Goal: Task Accomplishment & Management: Complete application form

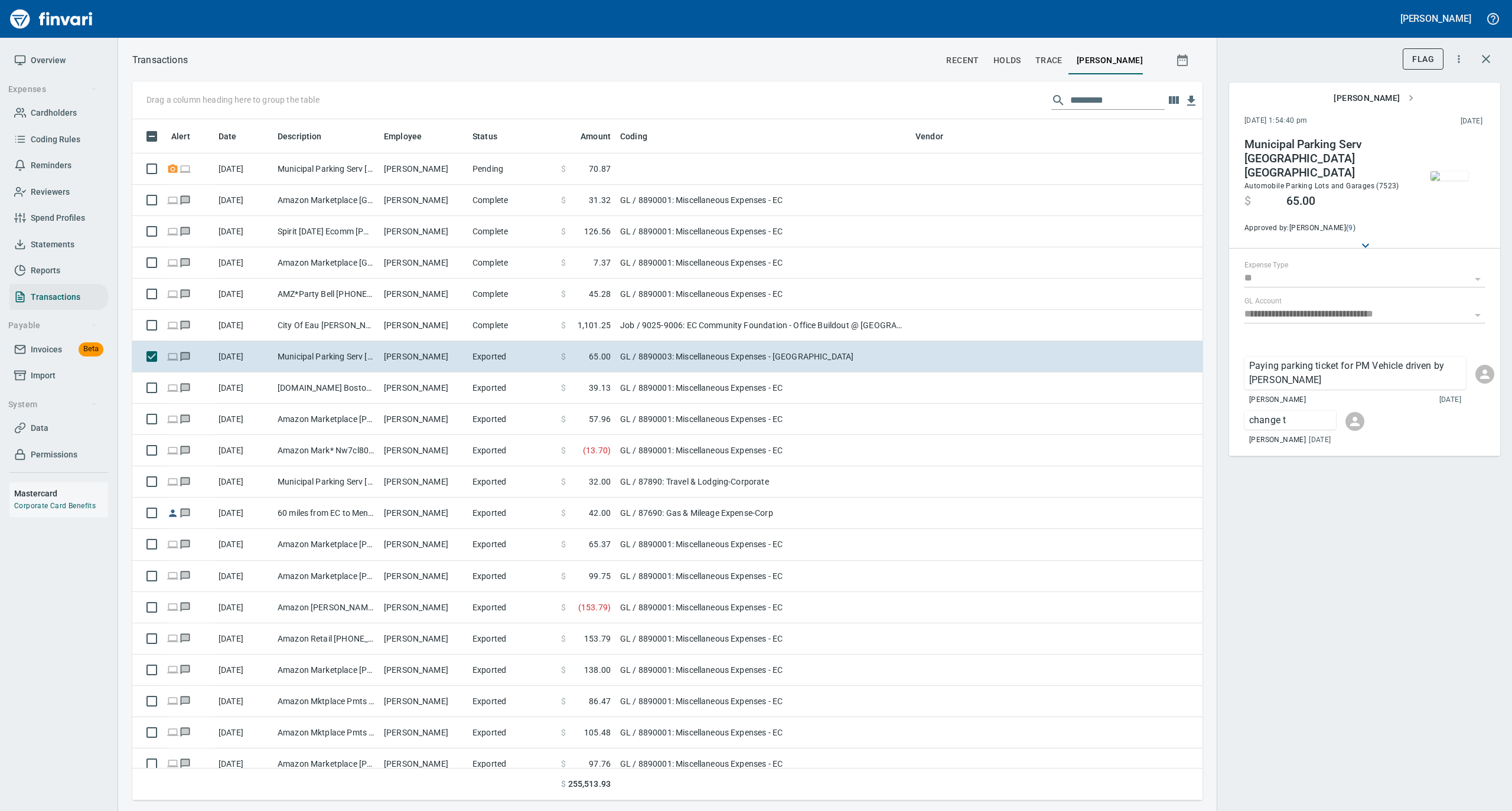
scroll to position [669, 1046]
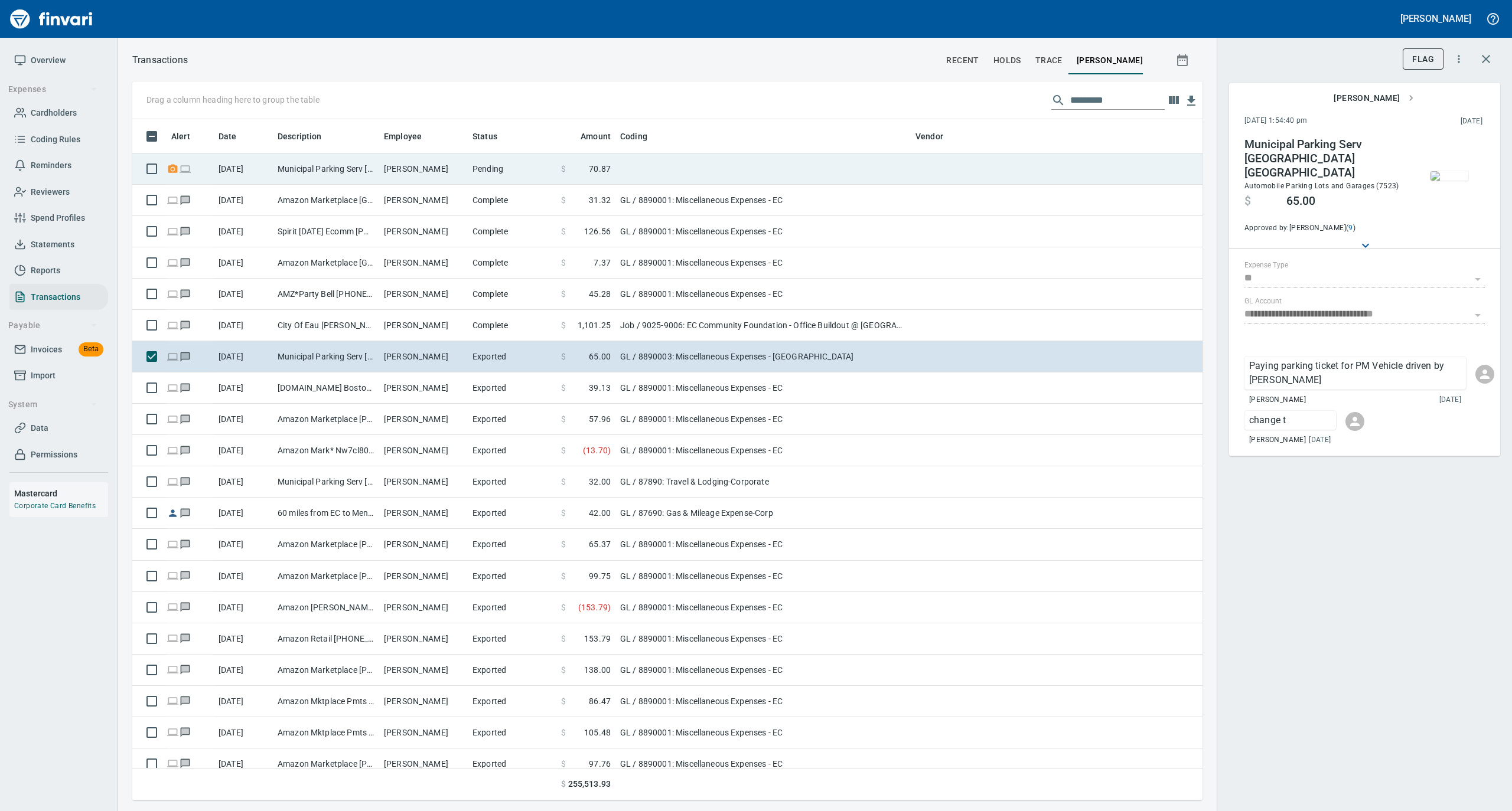
click at [372, 170] on td "Municipal Parking Serv [GEOGRAPHIC_DATA] [GEOGRAPHIC_DATA]" at bounding box center [326, 169] width 106 height 31
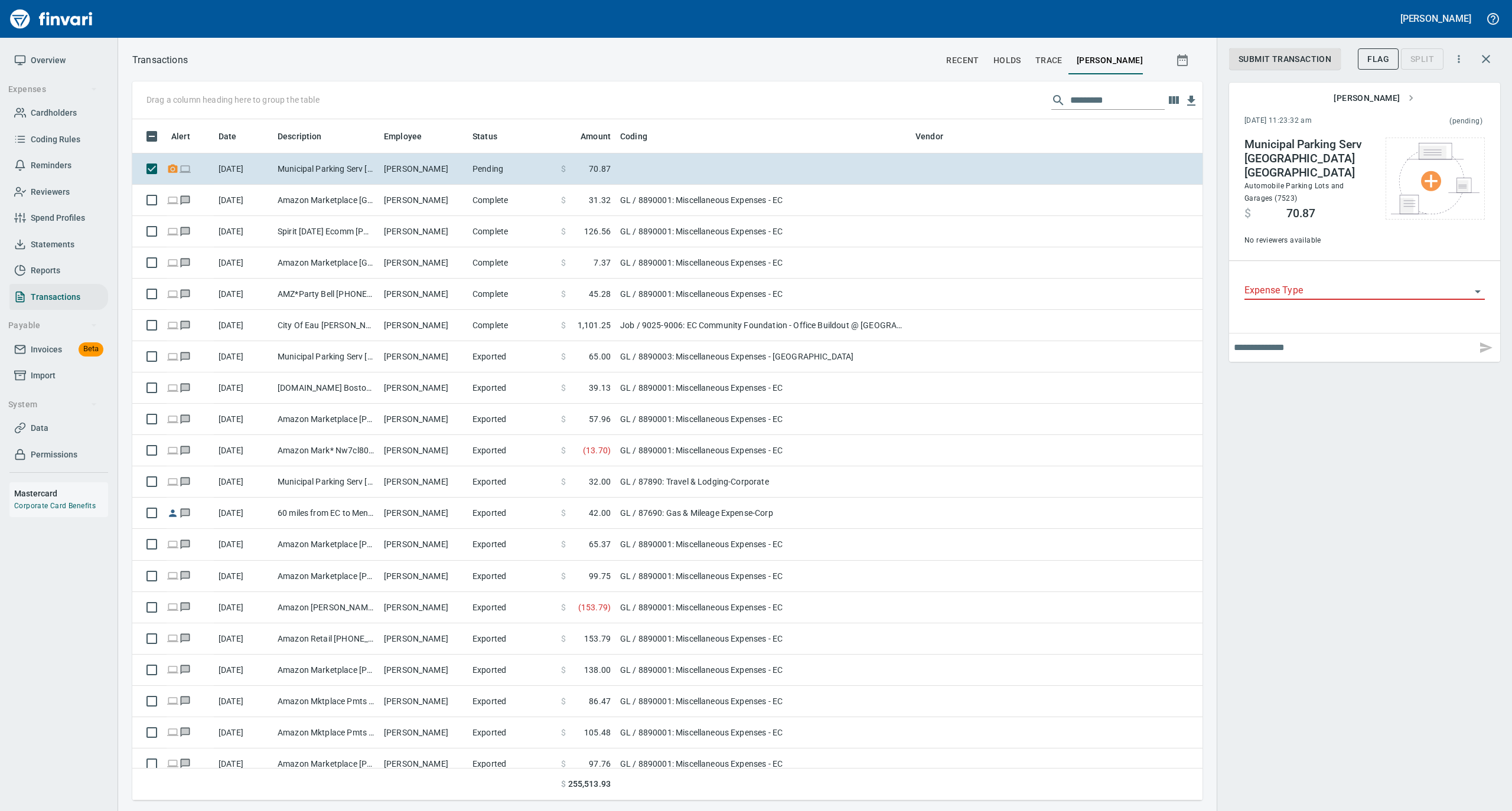
scroll to position [669, 1046]
click at [1316, 283] on input "Expense Type" at bounding box center [1358, 290] width 227 height 16
click at [1279, 355] on li "GL" at bounding box center [1364, 364] width 240 height 28
type input "**"
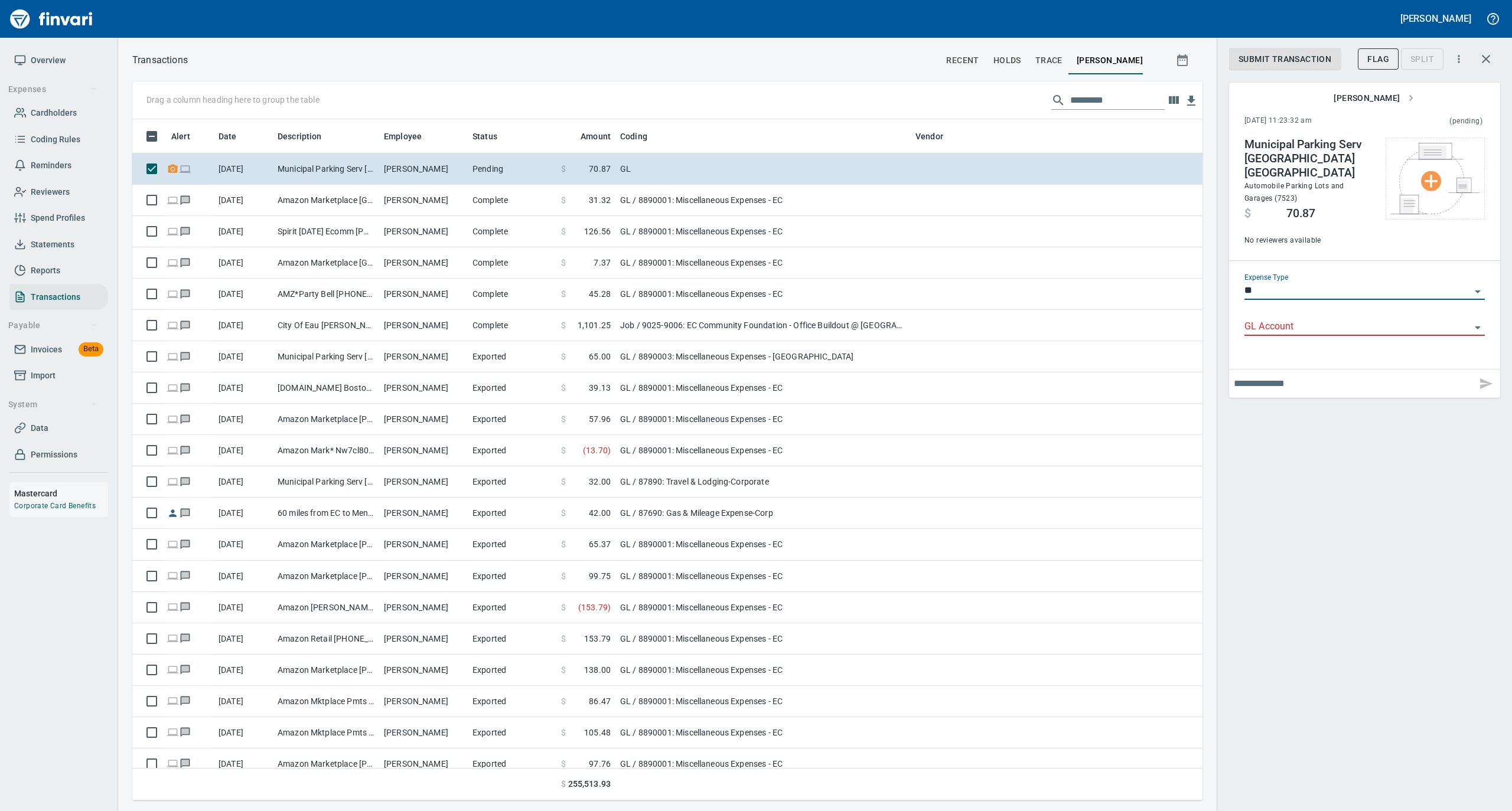
click at [1292, 319] on input "GL Account" at bounding box center [1358, 327] width 227 height 16
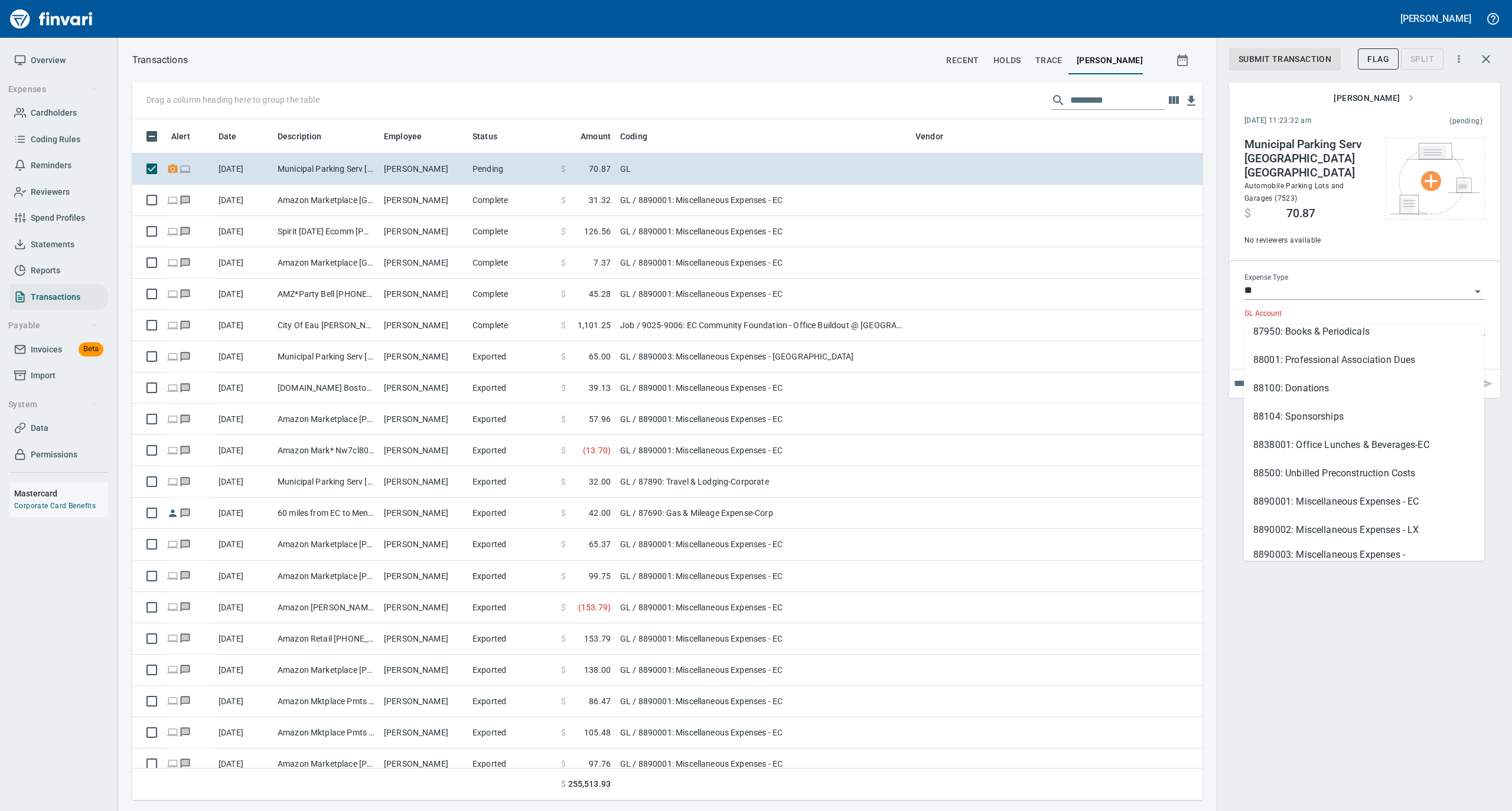
scroll to position [473, 0]
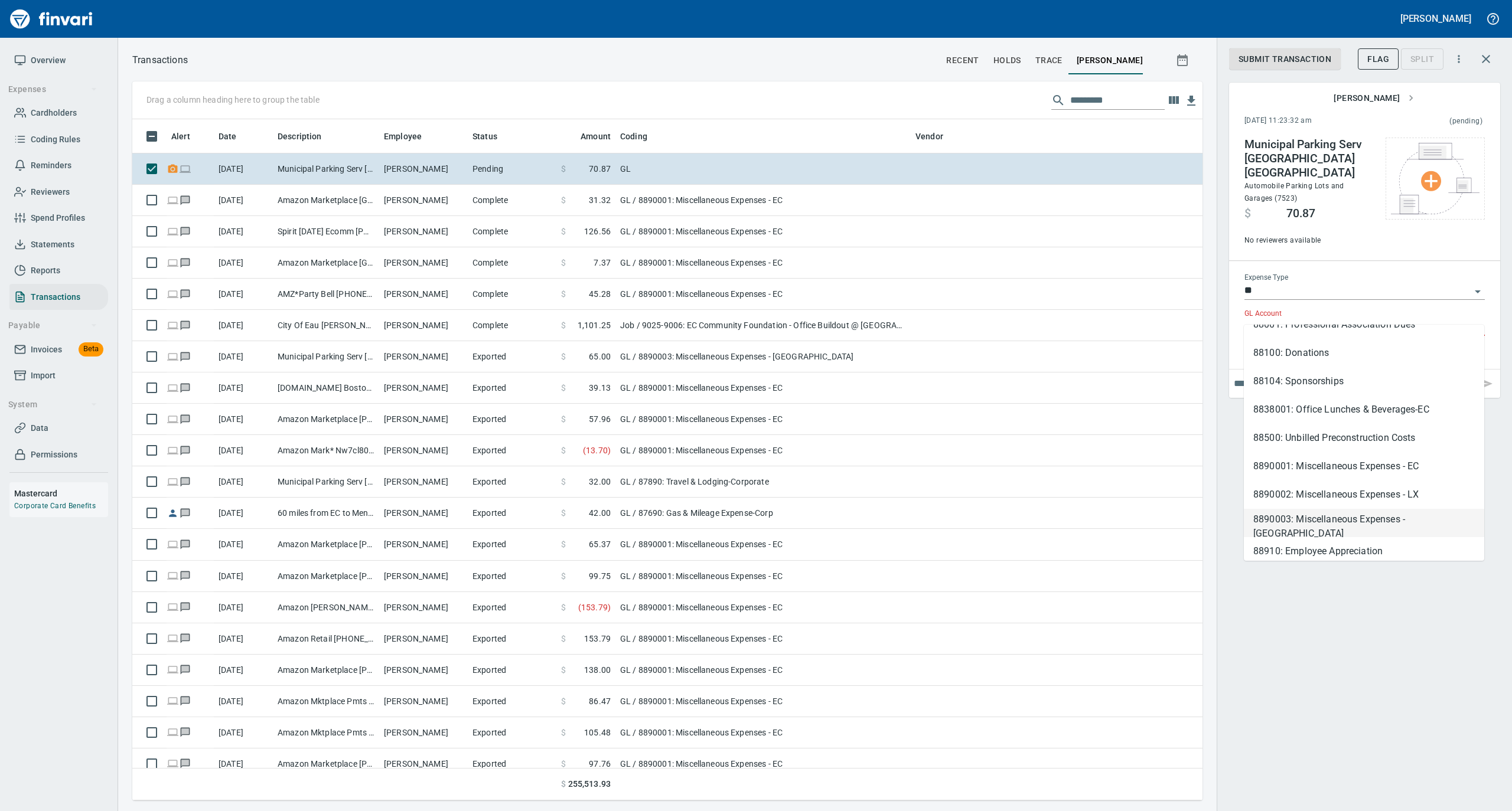
click at [1328, 524] on li "8890003: Miscellaneous Expenses - [GEOGRAPHIC_DATA]" at bounding box center [1364, 523] width 240 height 28
type input "**********"
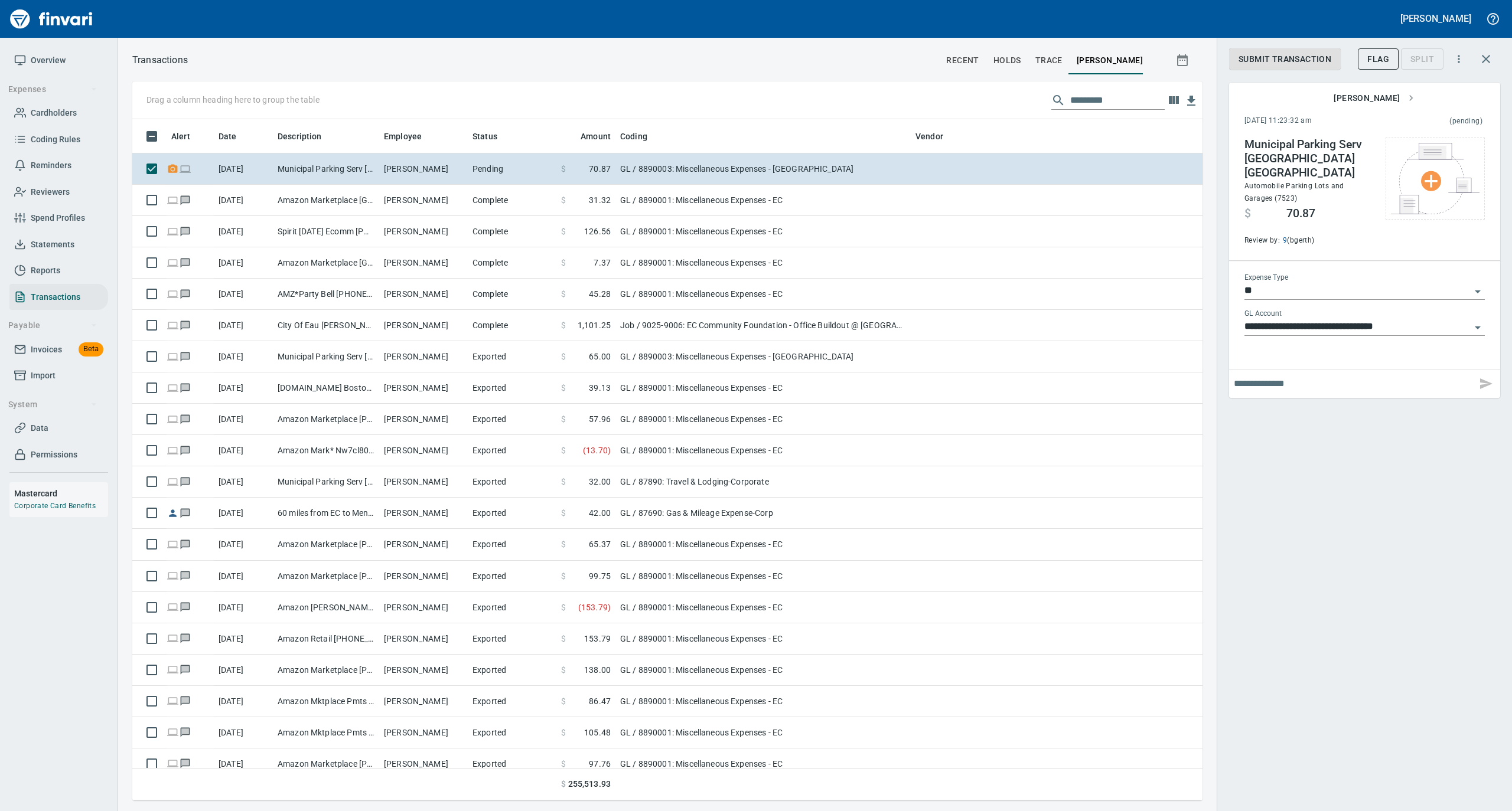
click at [1264, 374] on input "text" at bounding box center [1352, 383] width 238 height 19
type input "**********"
click at [1487, 377] on icon "button" at bounding box center [1486, 383] width 14 height 14
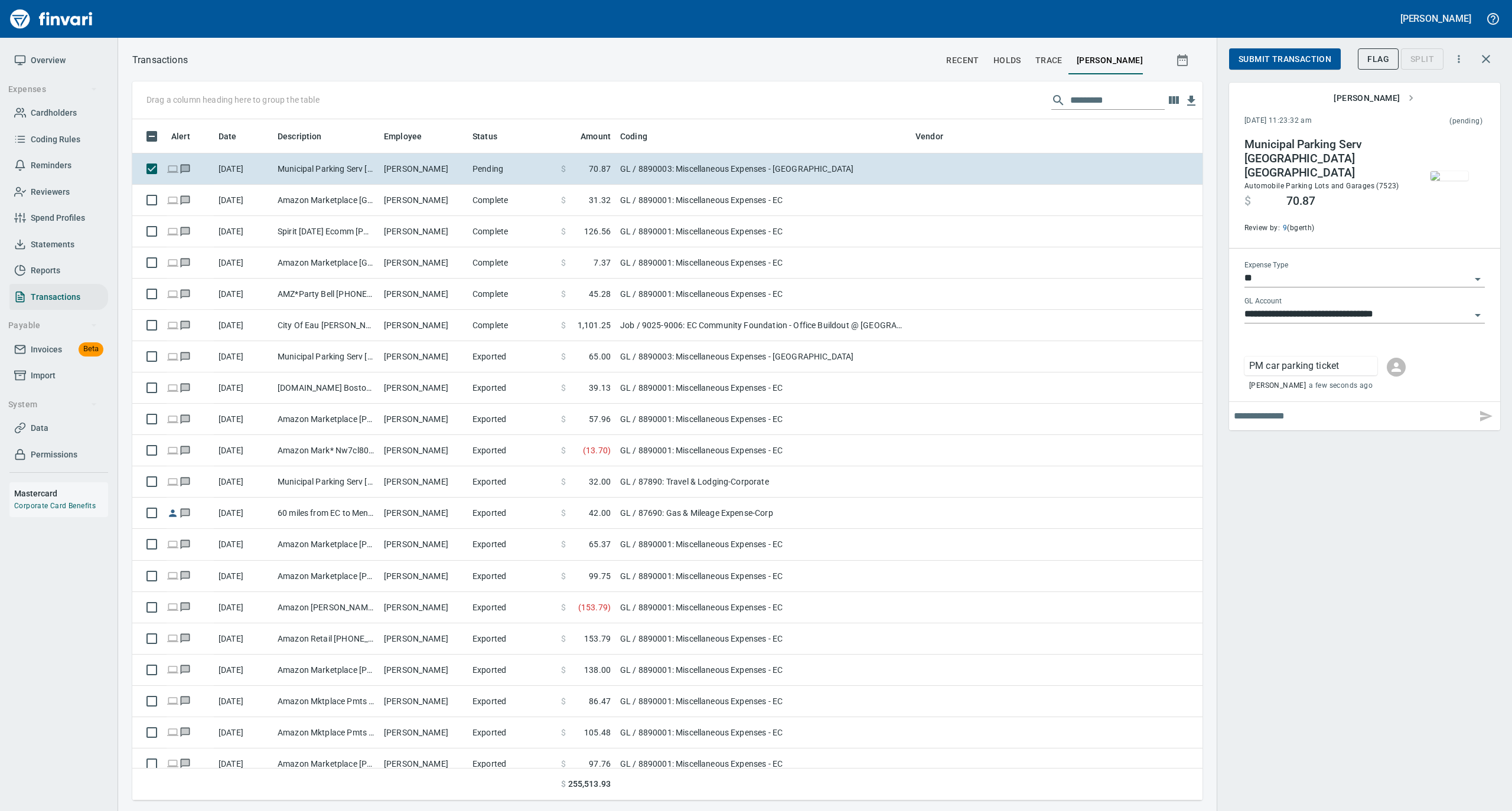
click at [1456, 176] on img "button" at bounding box center [1449, 176] width 38 height 9
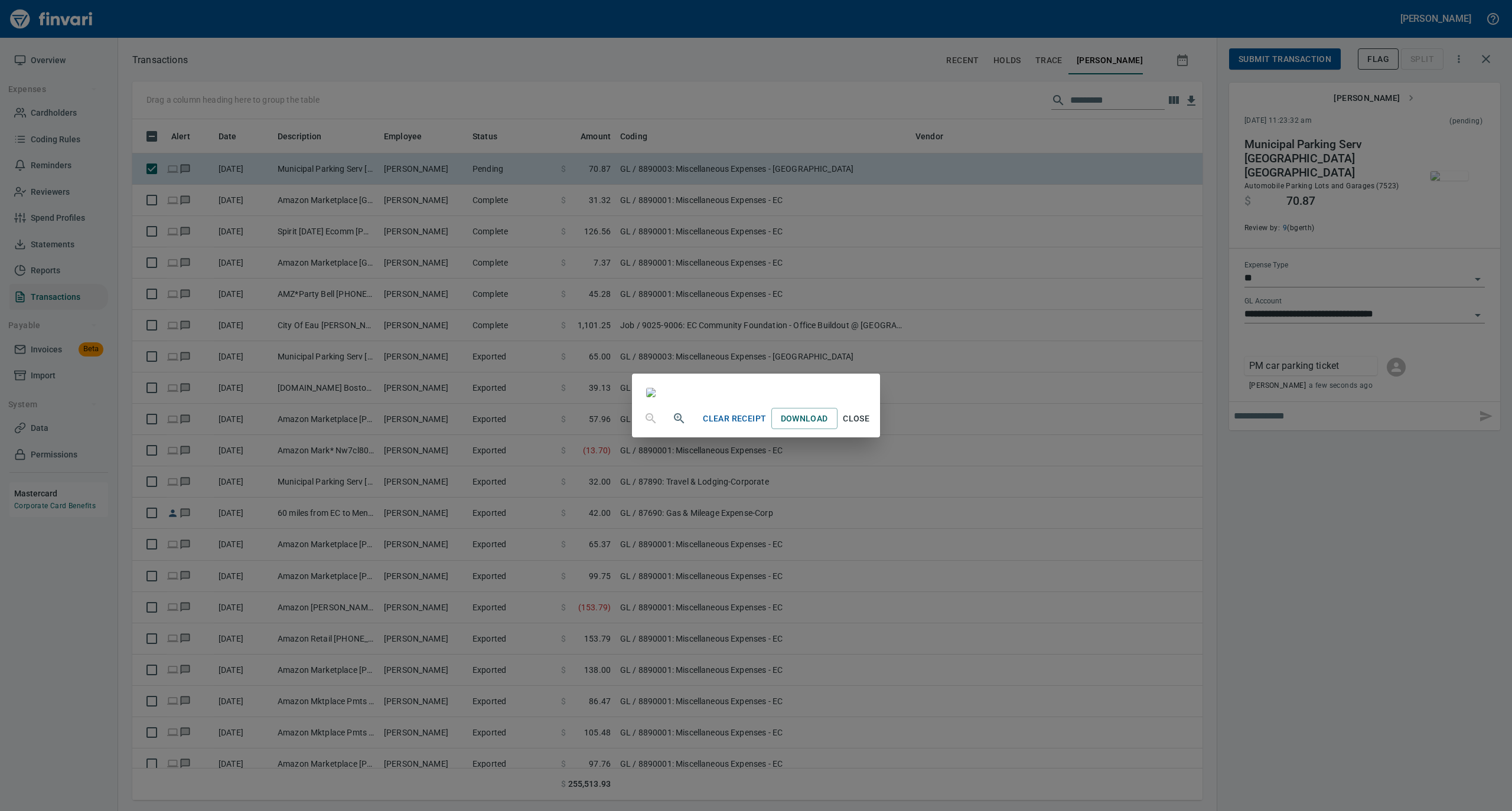
scroll to position [0, 0]
click at [871, 427] on span "Close" at bounding box center [856, 418] width 28 height 14
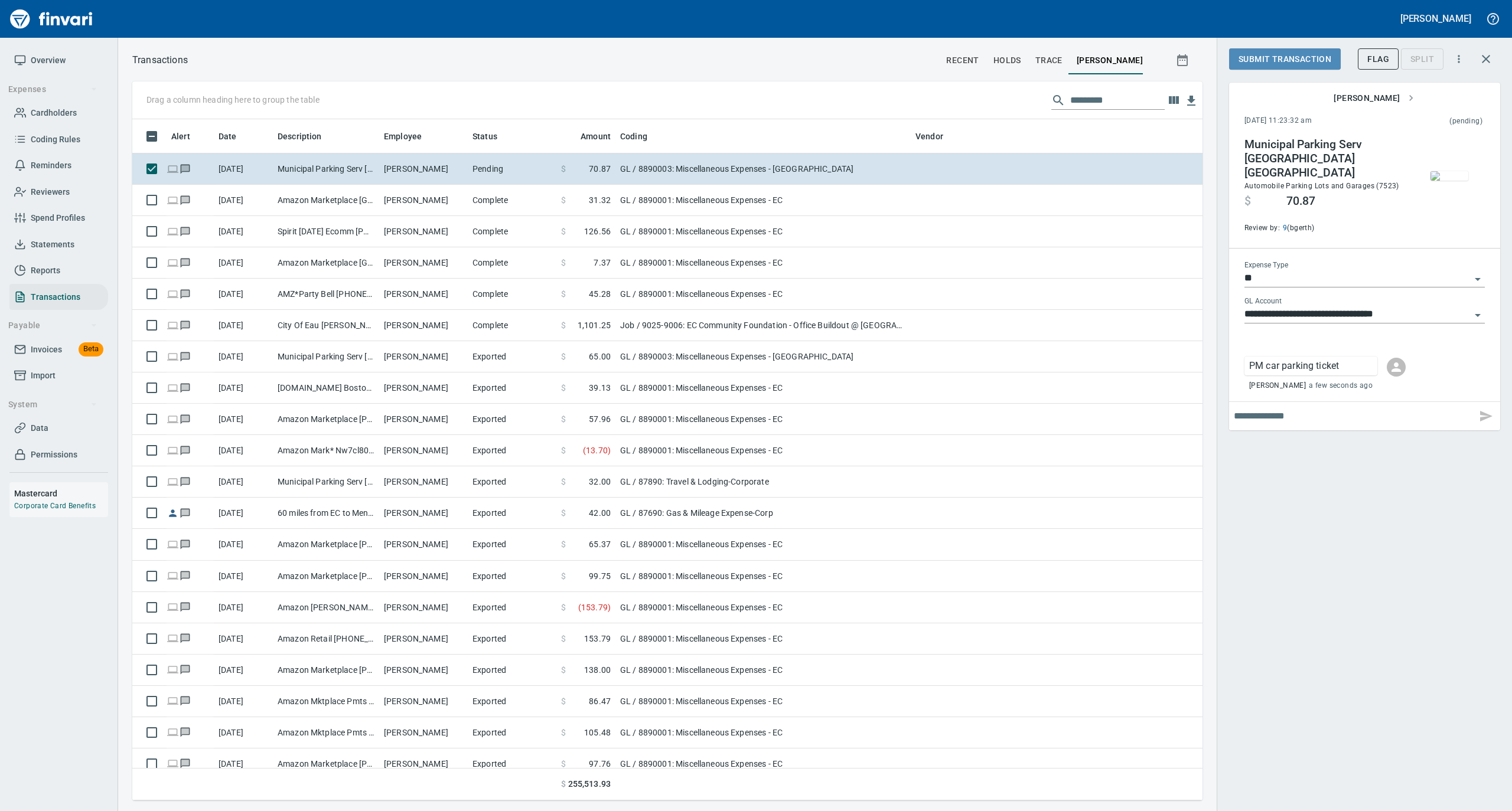
click at [1280, 55] on span "Submit Transaction" at bounding box center [1285, 59] width 92 height 14
click at [1248, 62] on div "Approve" at bounding box center [1258, 59] width 58 height 10
click at [28, 53] on span "Overview" at bounding box center [59, 60] width 89 height 14
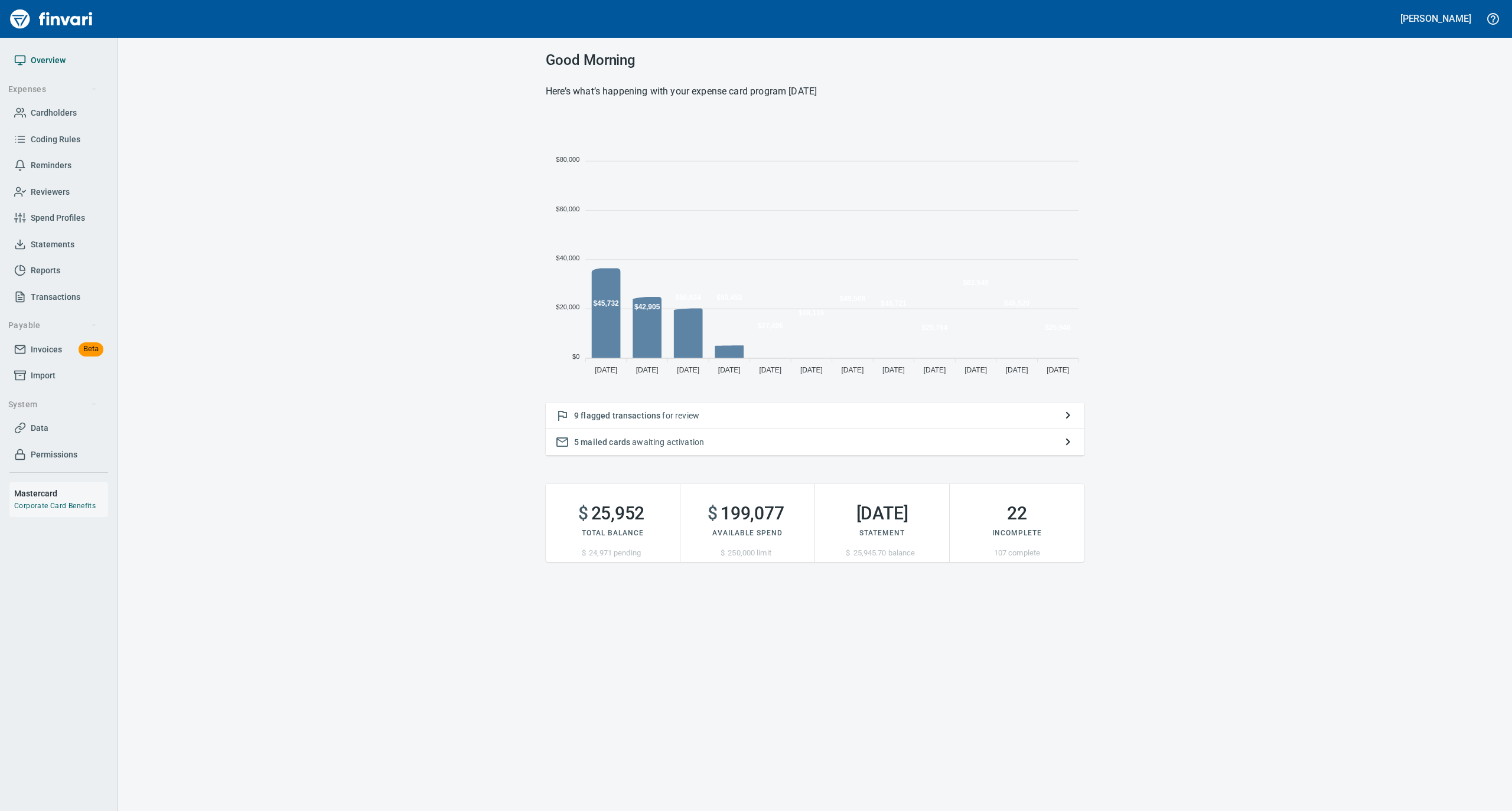
scroll to position [263, 527]
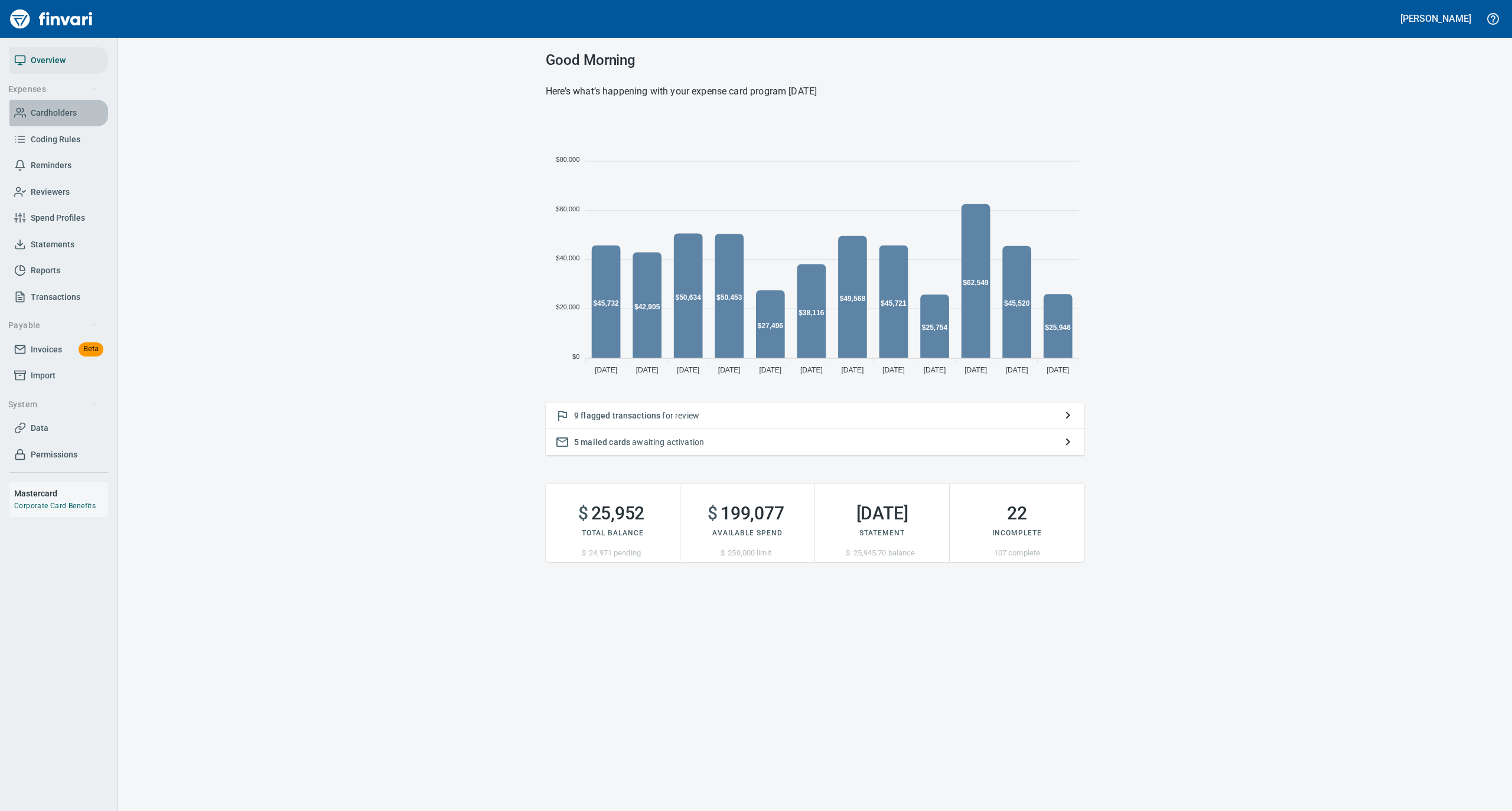
click at [64, 102] on link "Cardholders" at bounding box center [59, 113] width 98 height 26
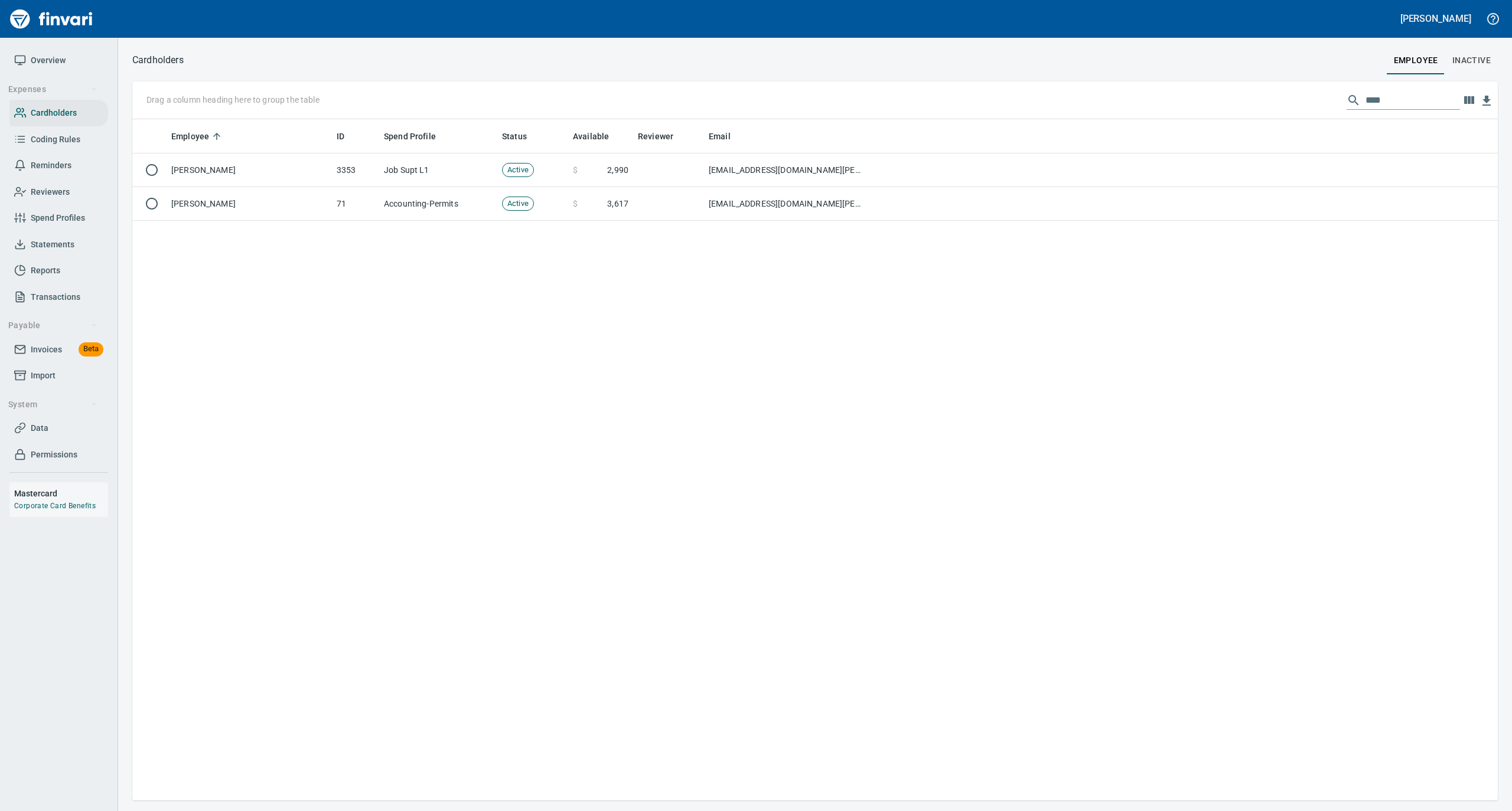
scroll to position [669, 1353]
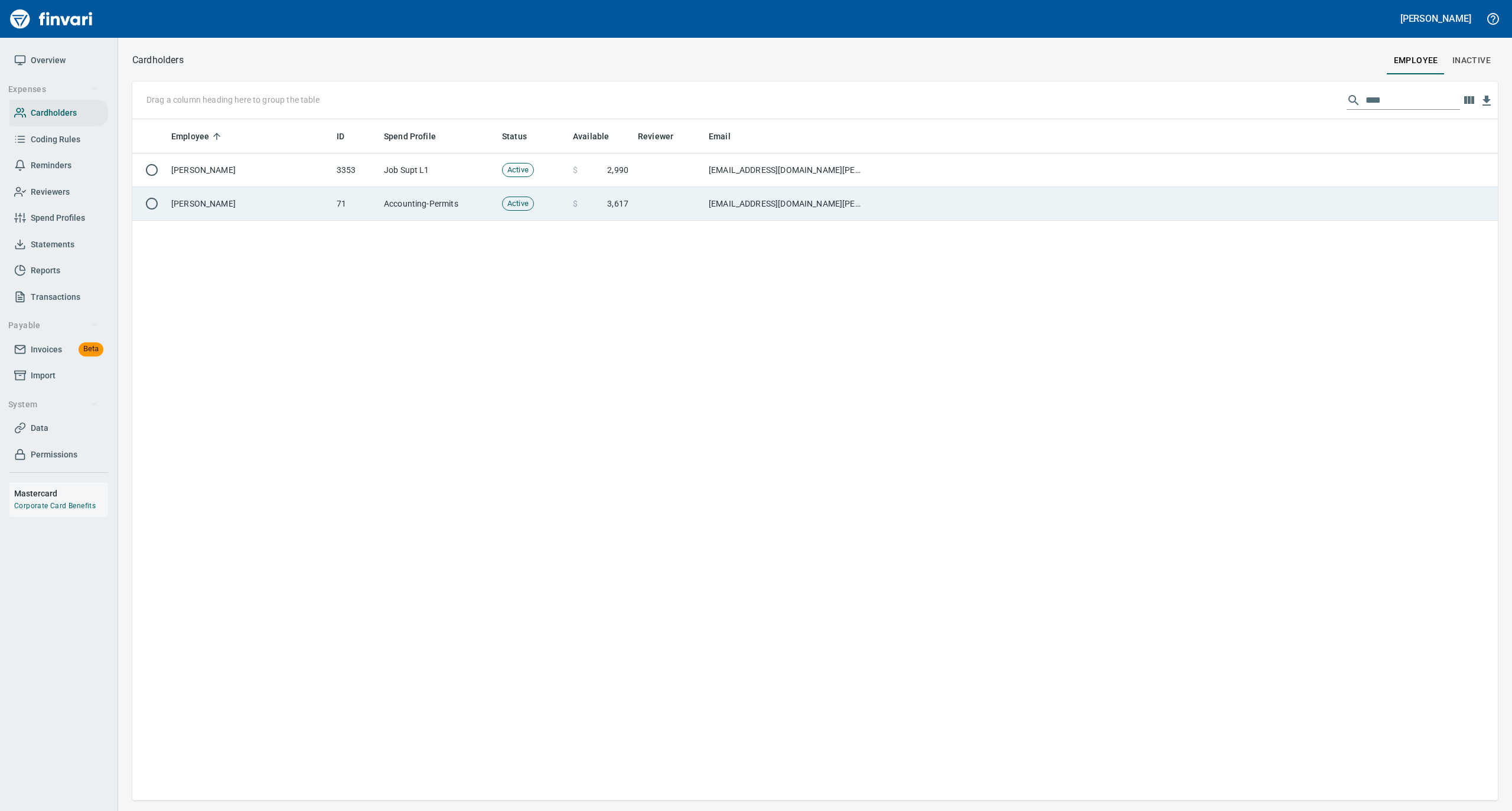
click at [255, 207] on td "[PERSON_NAME]" at bounding box center [249, 204] width 165 height 34
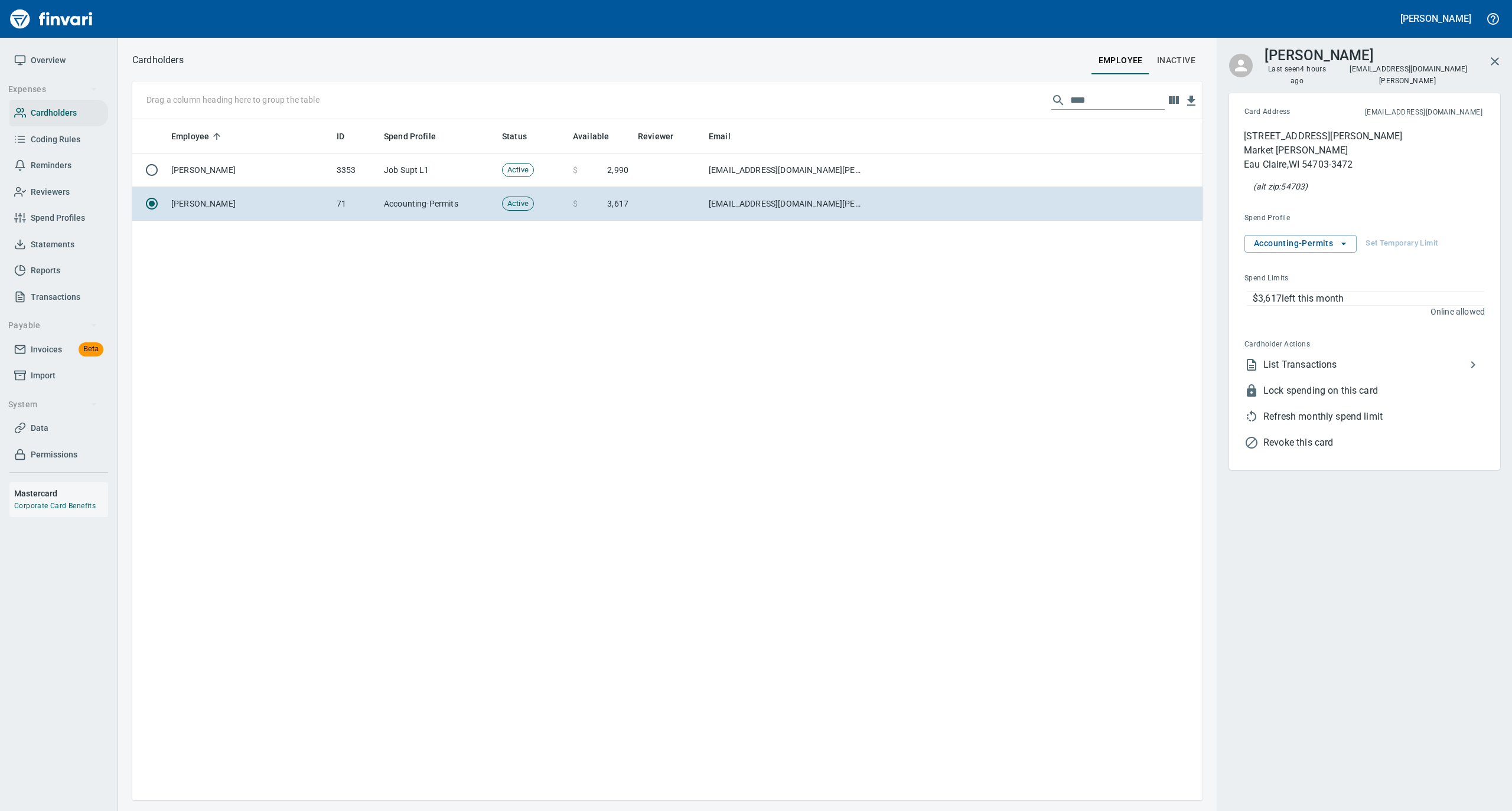
scroll to position [669, 1058]
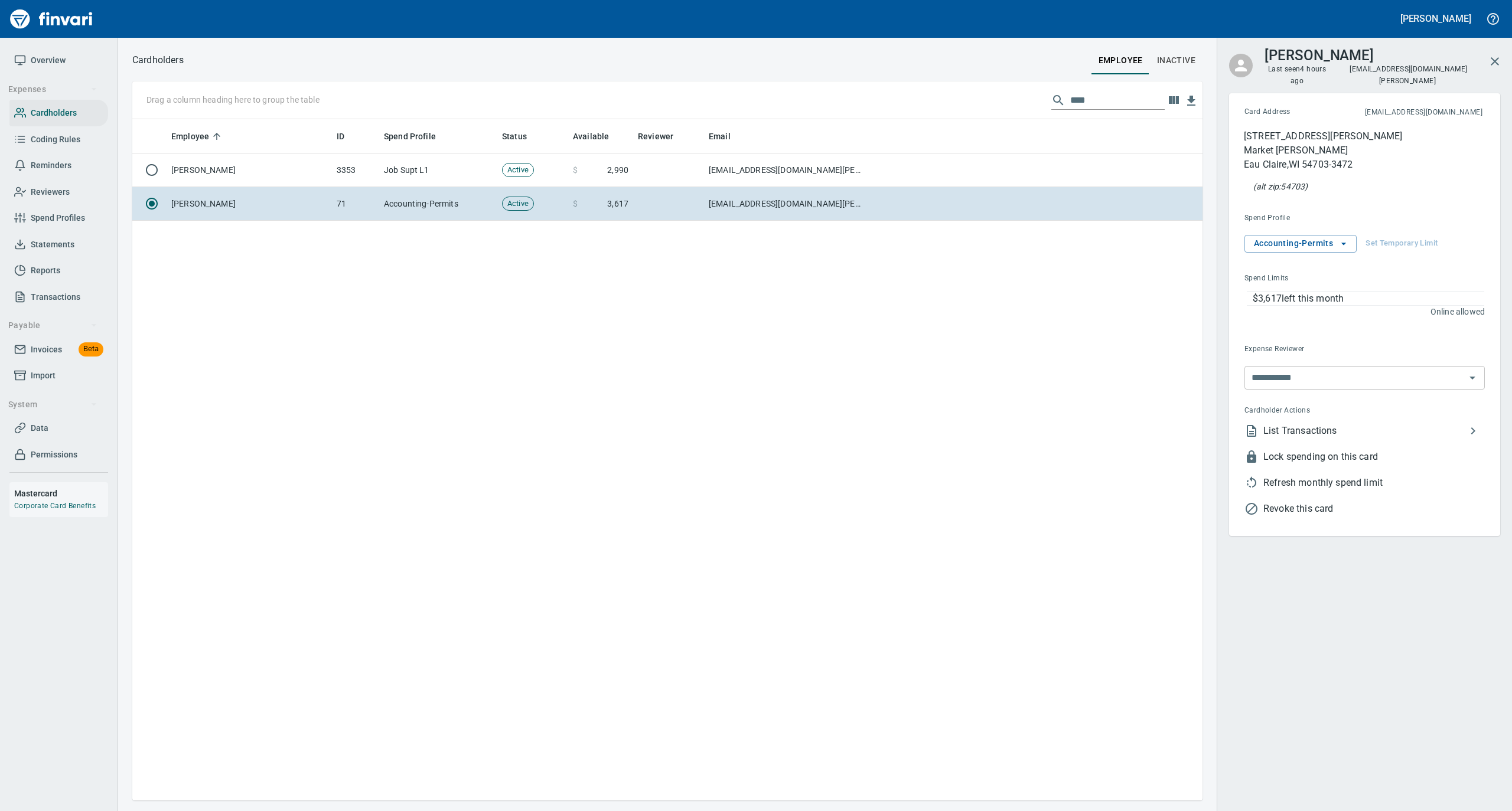
click at [1297, 424] on span "List Transactions" at bounding box center [1364, 431] width 203 height 14
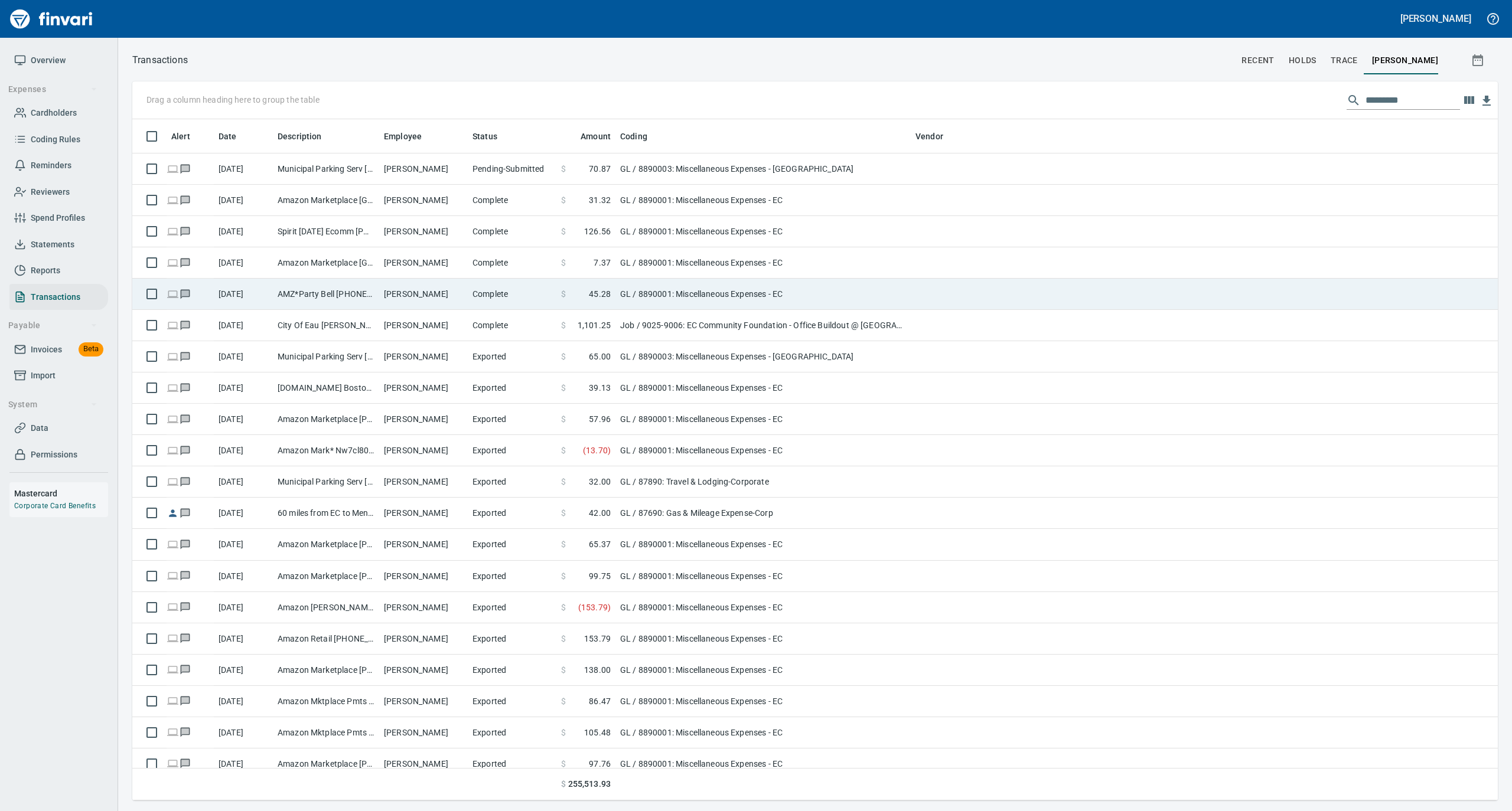
scroll to position [669, 1341]
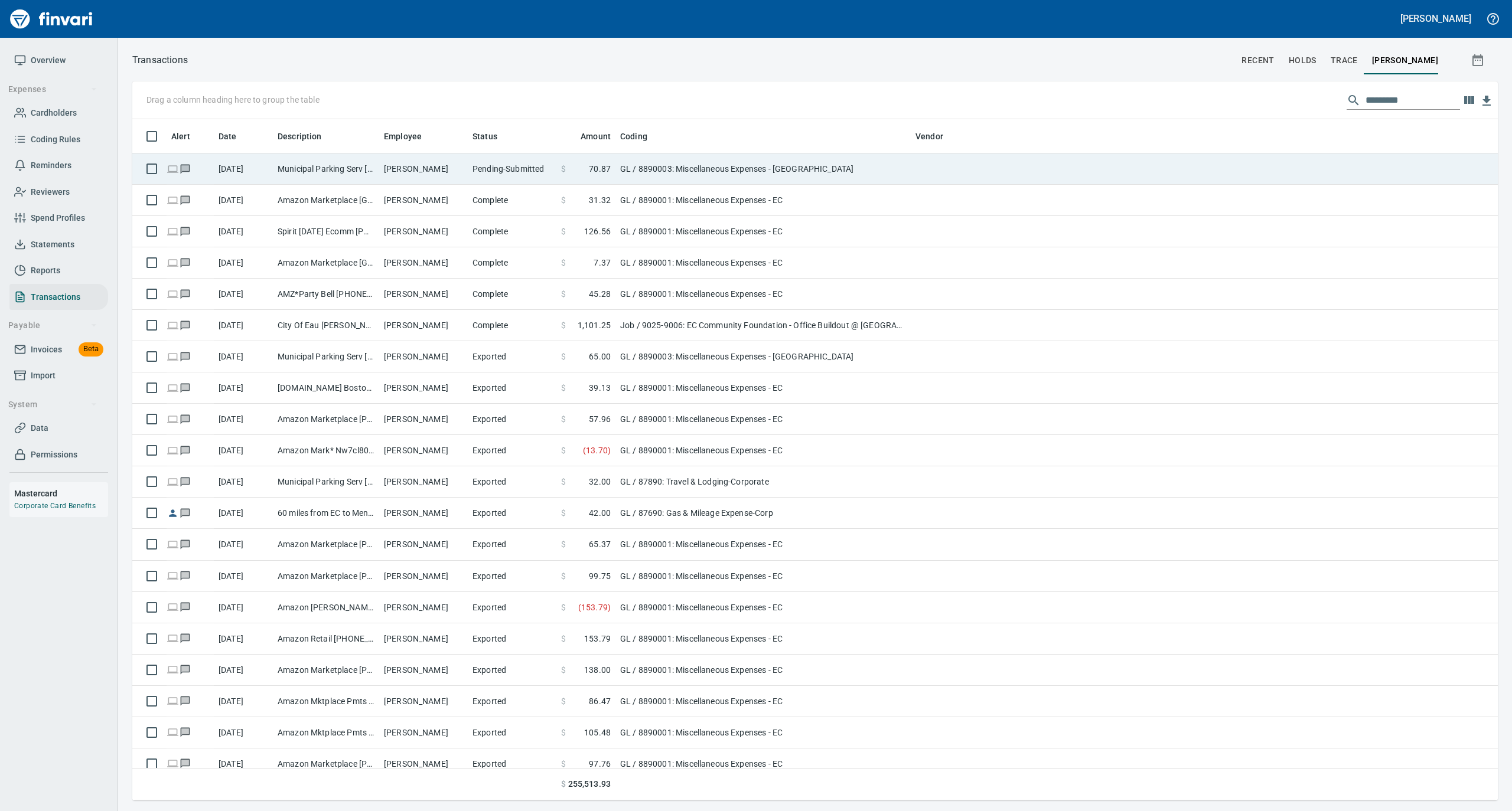
click at [370, 164] on td "Municipal Parking Serv [GEOGRAPHIC_DATA] [GEOGRAPHIC_DATA]" at bounding box center [326, 169] width 106 height 31
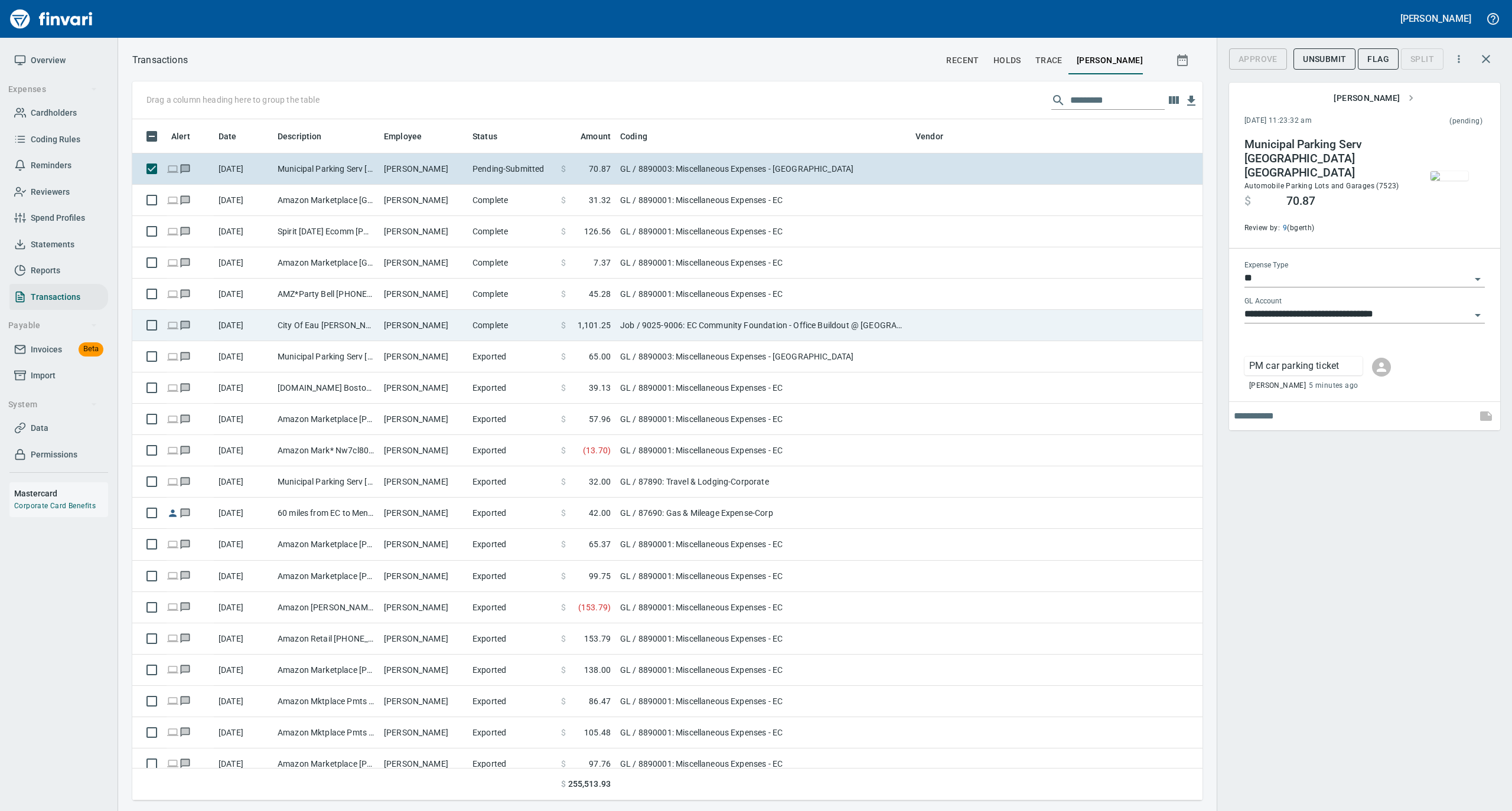
scroll to position [669, 1046]
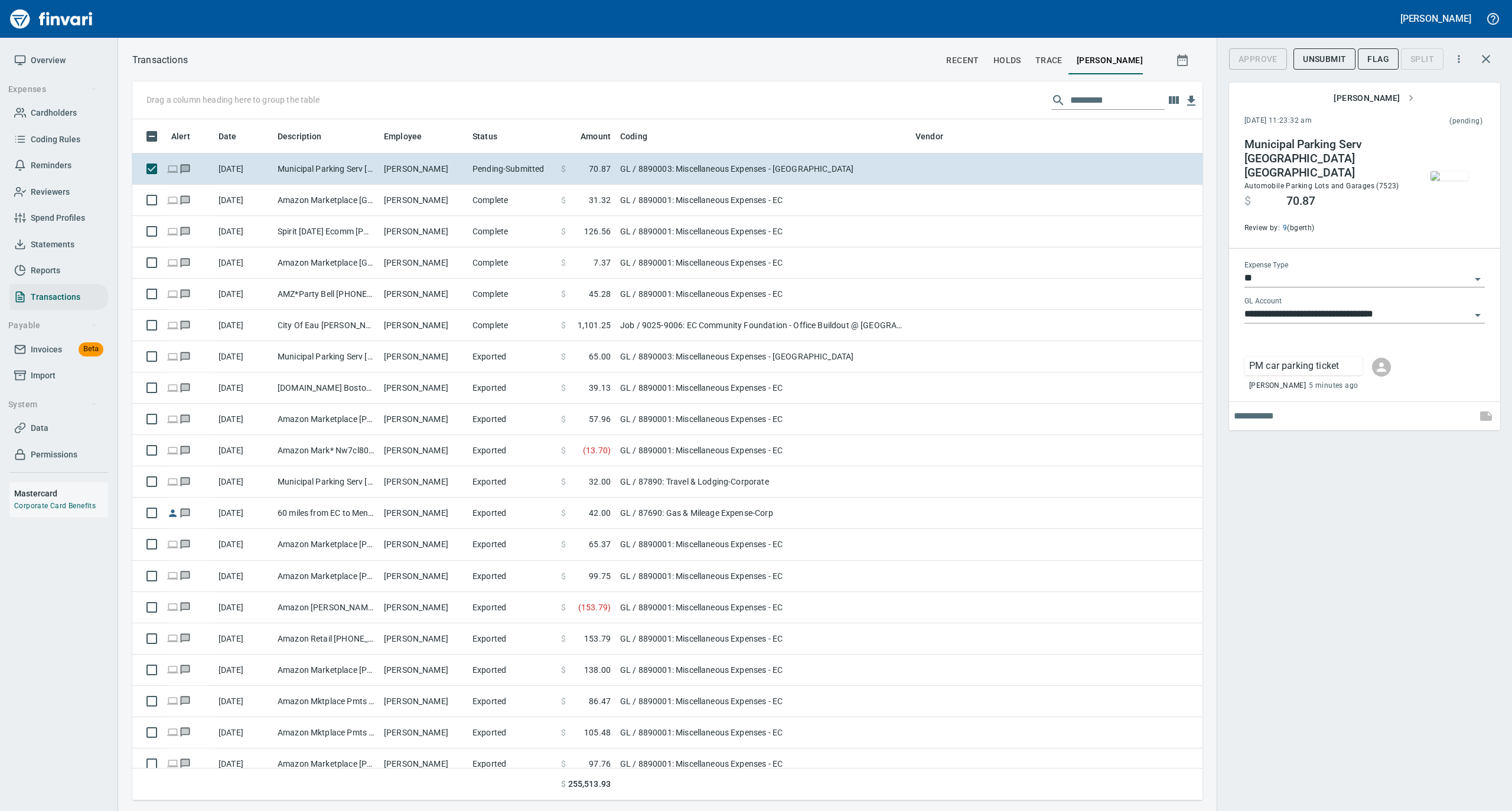
click at [1262, 409] on input "text" at bounding box center [1352, 417] width 238 height 19
type input "********"
